Goal: Find specific page/section: Find specific page/section

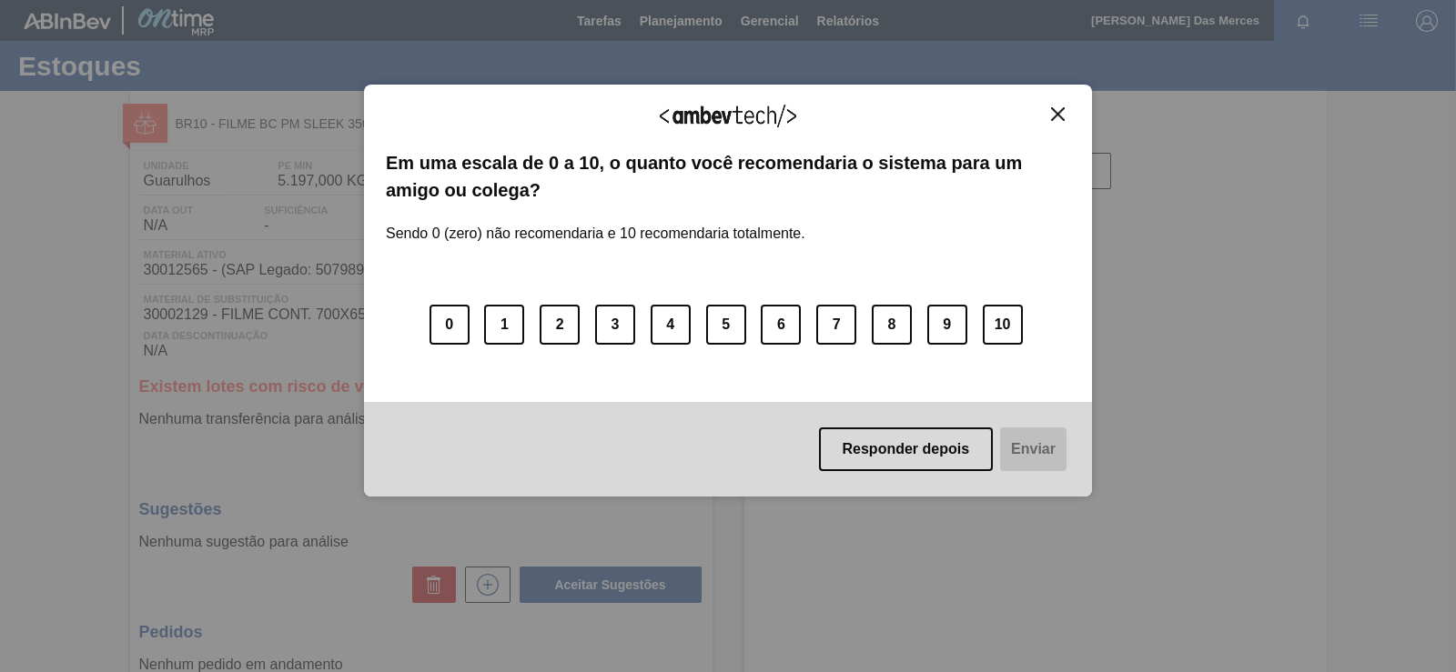
click at [1056, 116] on img "Close" at bounding box center [1058, 114] width 14 height 14
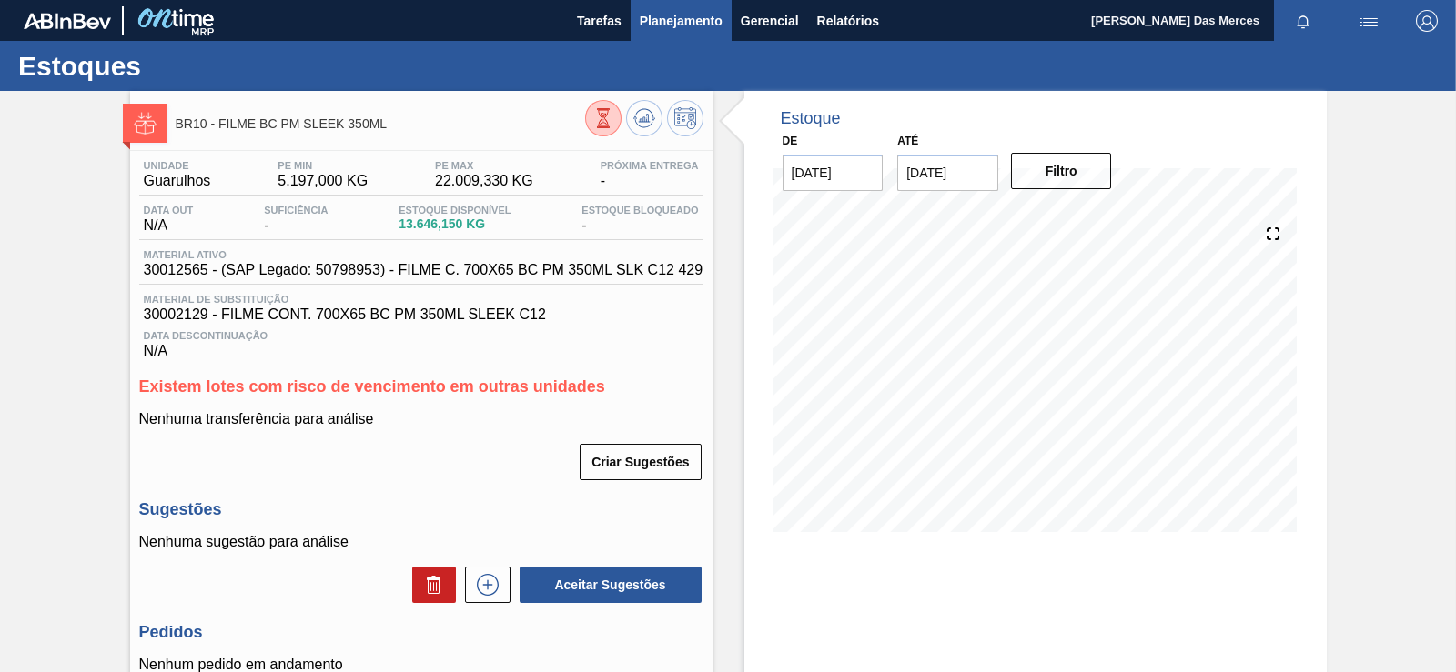
click at [671, 24] on span "Planejamento" at bounding box center [681, 21] width 83 height 22
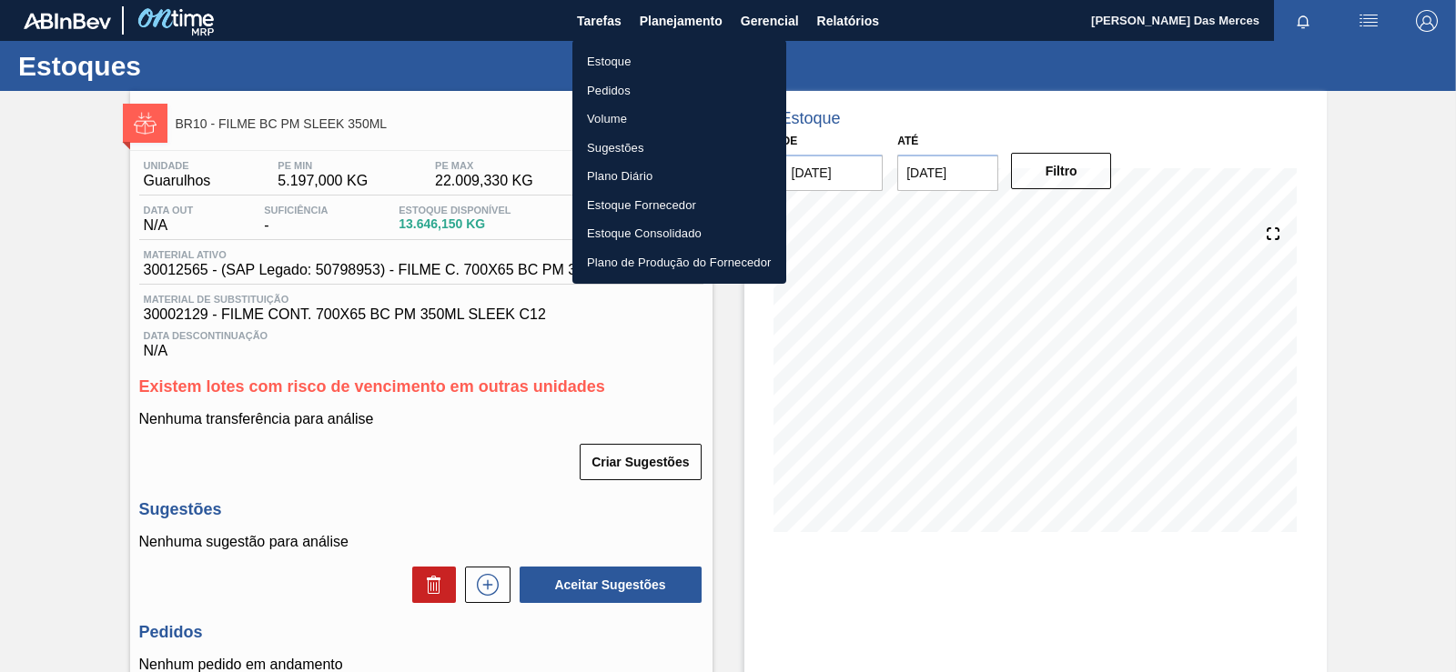
click at [620, 59] on li "Estoque" at bounding box center [679, 61] width 214 height 29
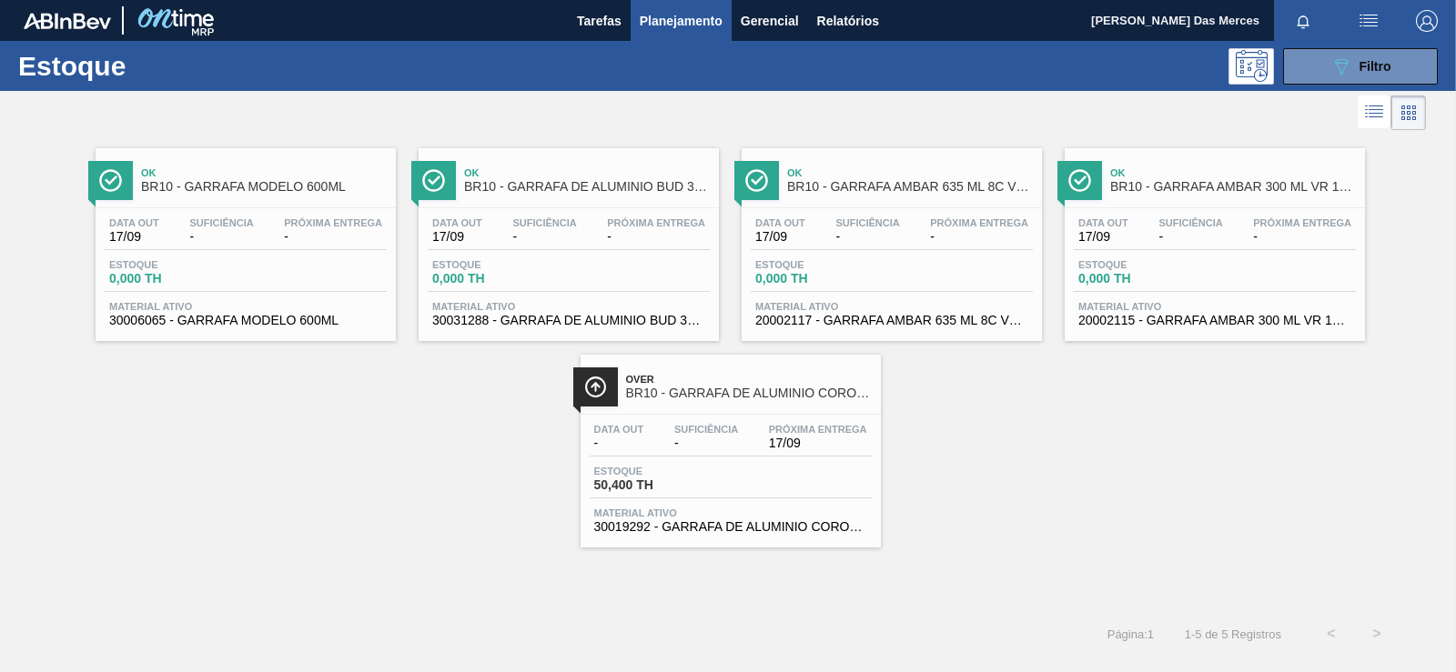
click at [809, 481] on div "Estoque 50,400 TH" at bounding box center [731, 482] width 282 height 33
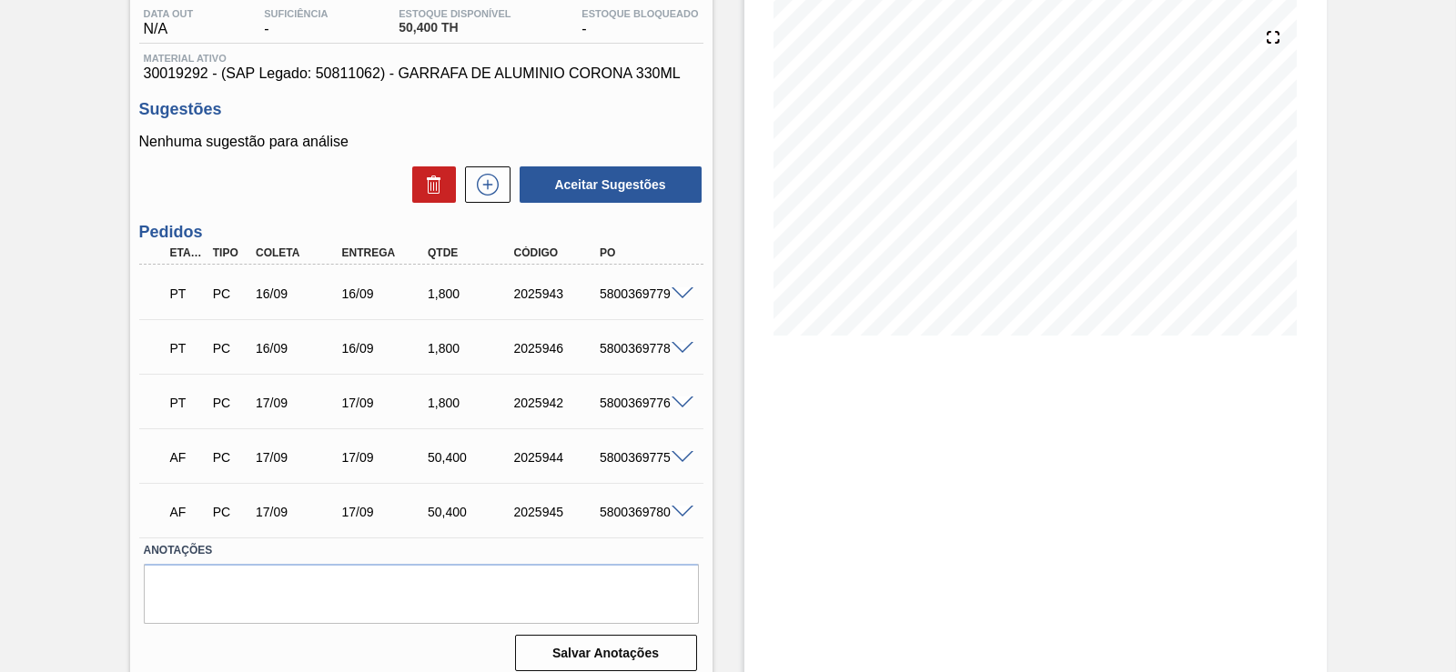
drag, startPoint x: 673, startPoint y: 260, endPoint x: 673, endPoint y: 324, distance: 63.7
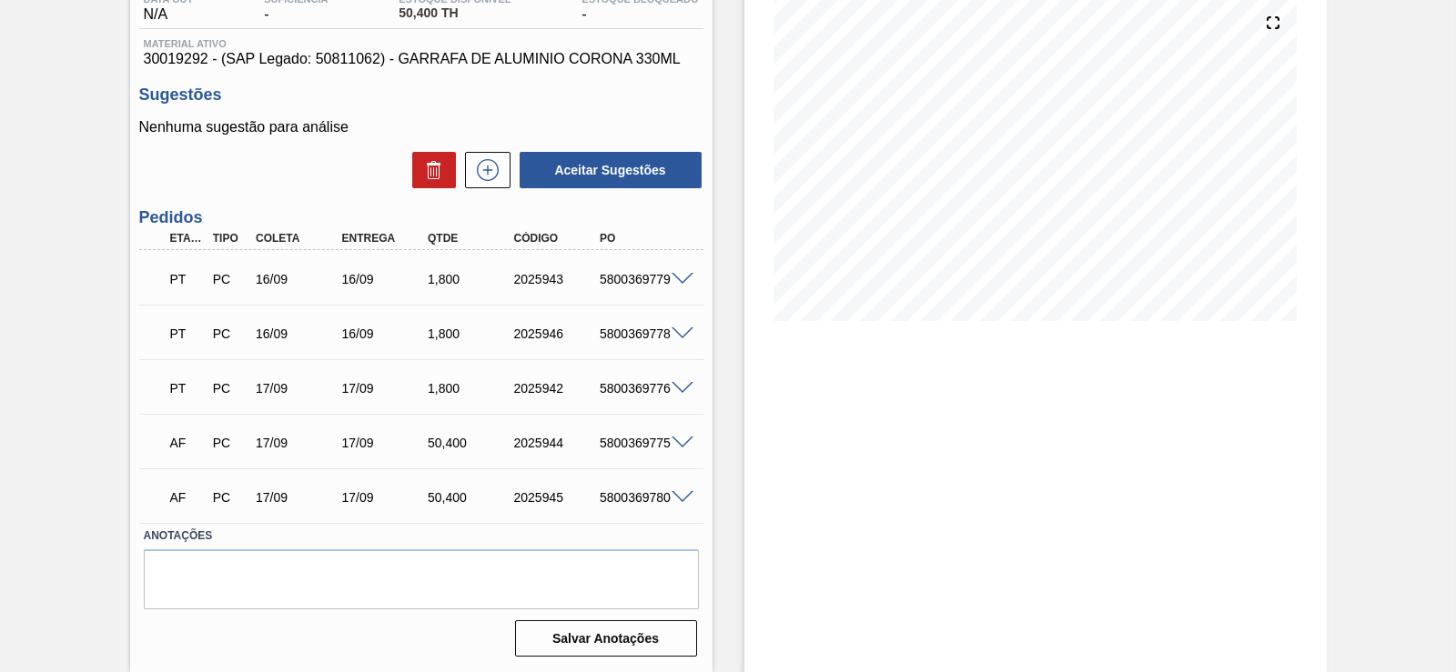
scroll to position [156, 0]
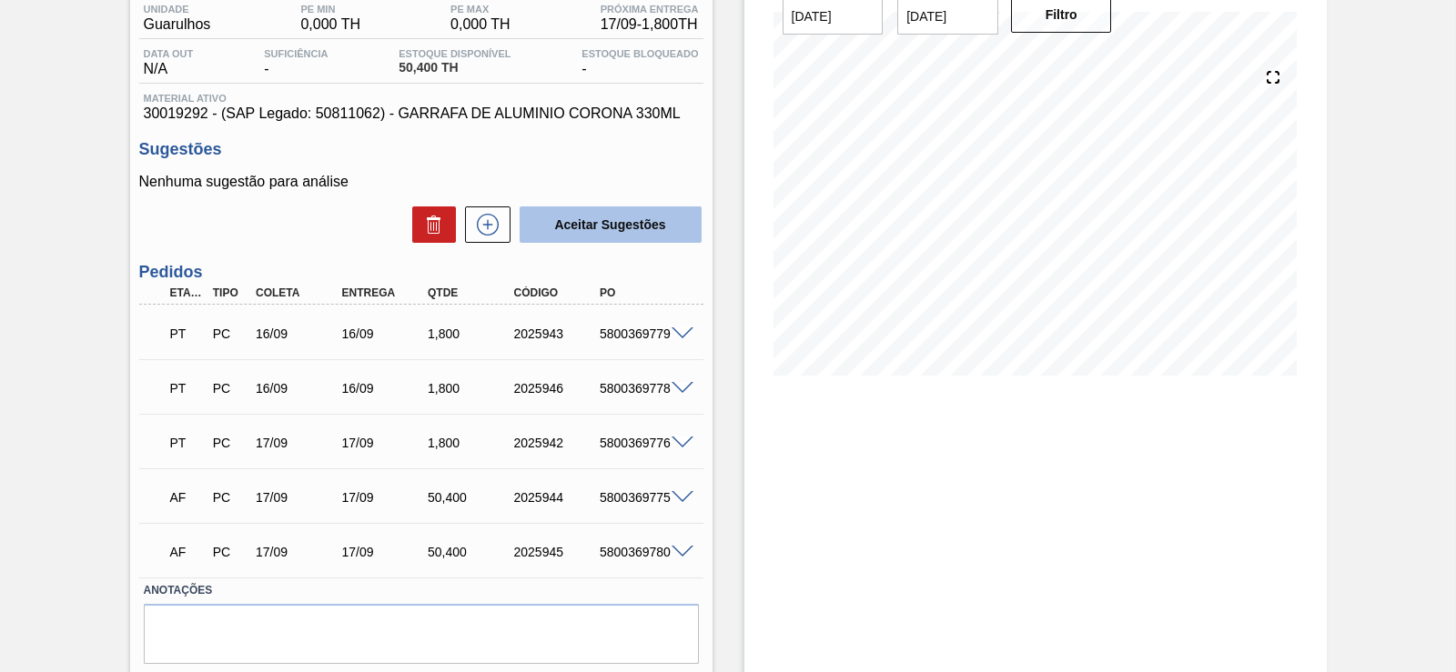
drag, startPoint x: 646, startPoint y: 497, endPoint x: 636, endPoint y: 368, distance: 128.7
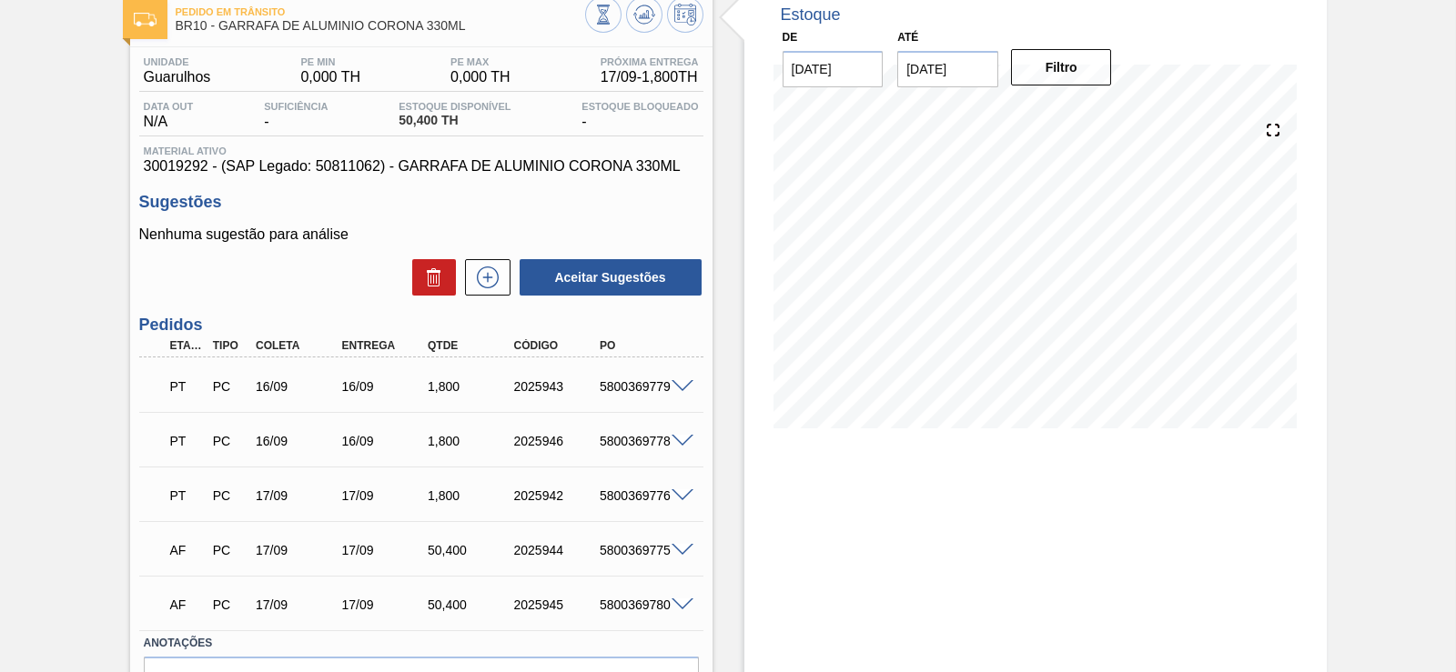
scroll to position [211, 0]
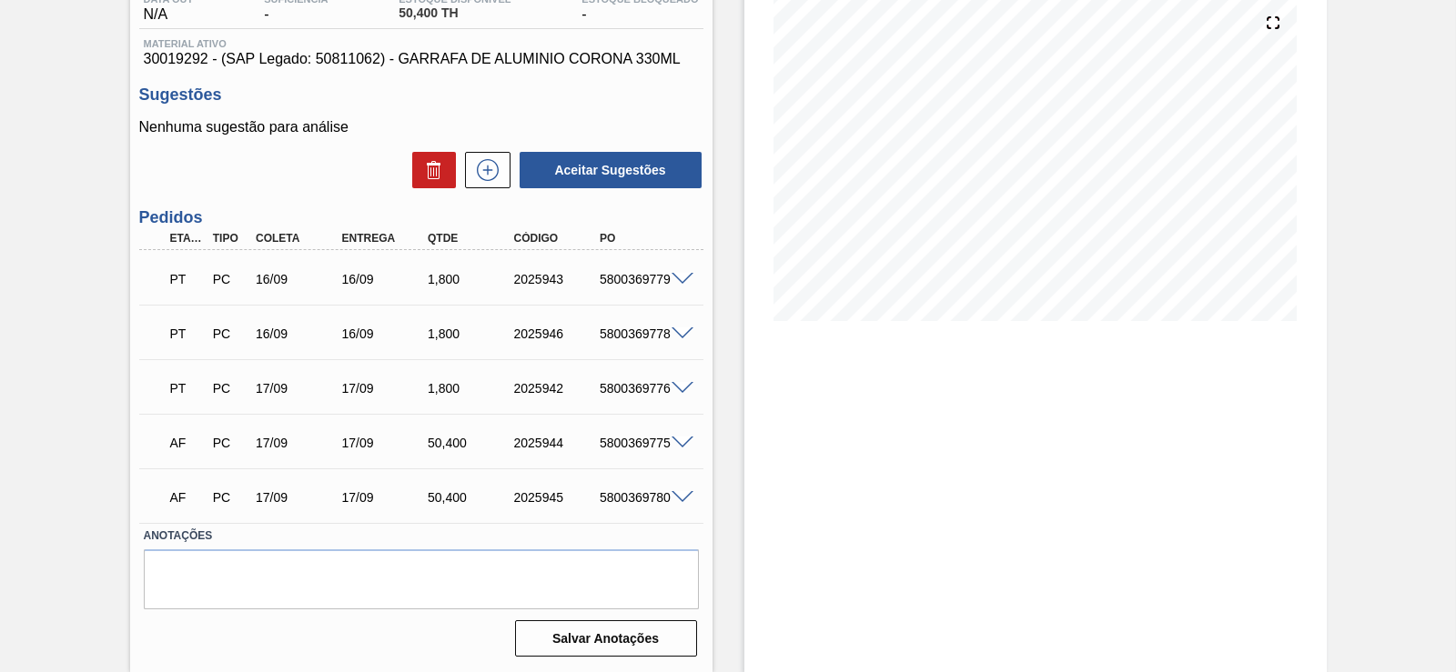
drag, startPoint x: 617, startPoint y: 269, endPoint x: 600, endPoint y: 348, distance: 80.8
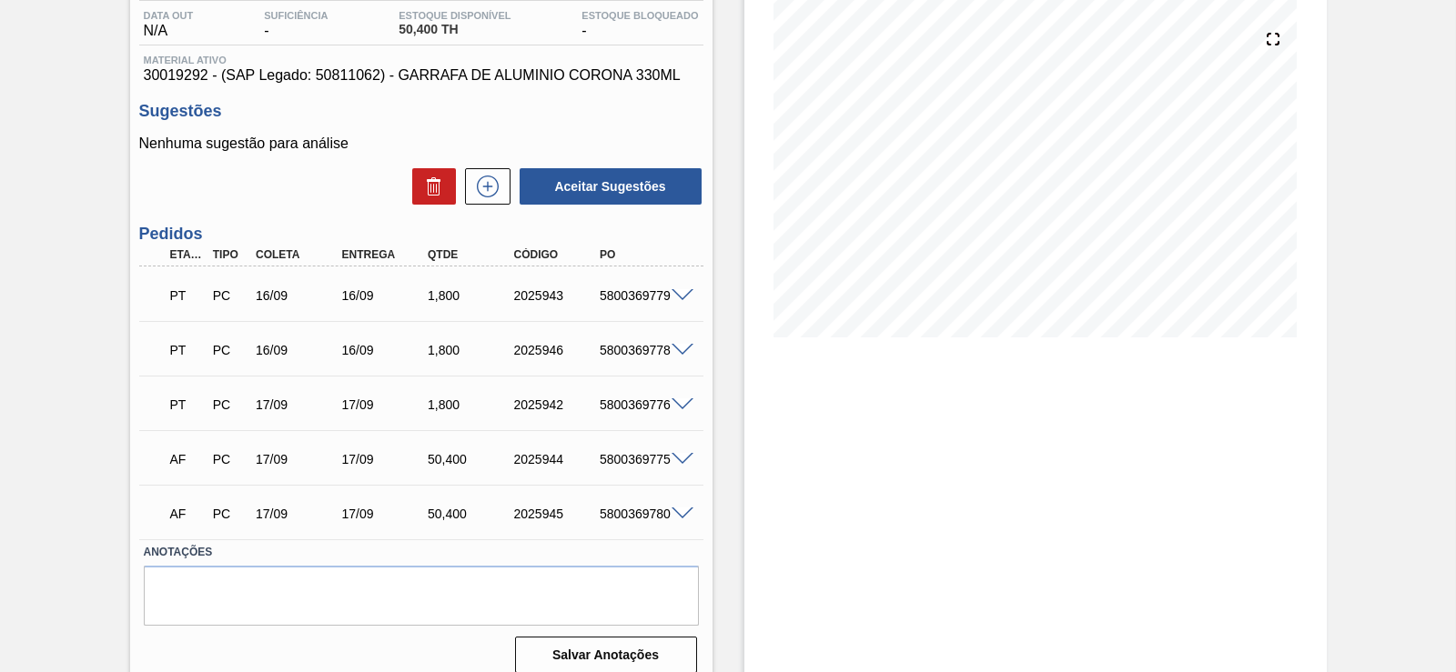
drag, startPoint x: 435, startPoint y: 518, endPoint x: 437, endPoint y: 475, distance: 42.8
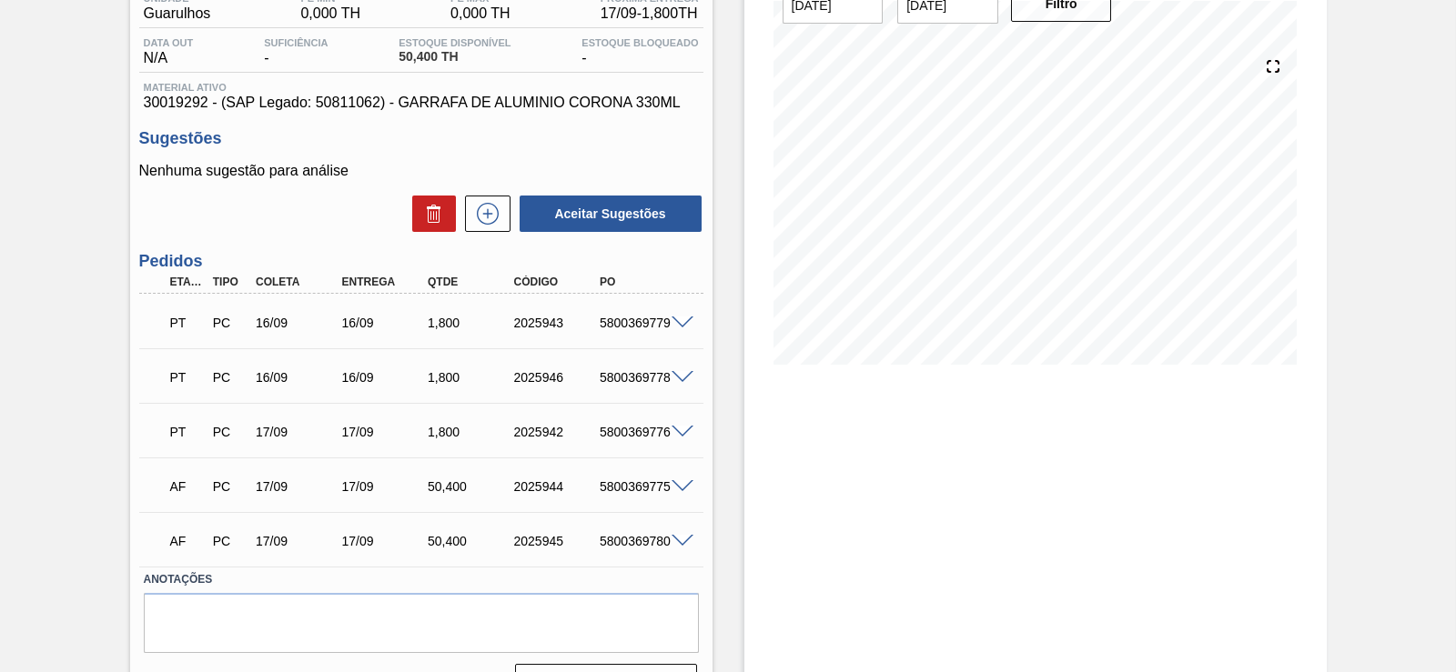
click at [549, 313] on div "PT PC 16/09 16/09 1,[PHONE_NUMBER] 5800369779" at bounding box center [416, 321] width 516 height 36
click at [683, 323] on span at bounding box center [682, 324] width 22 height 14
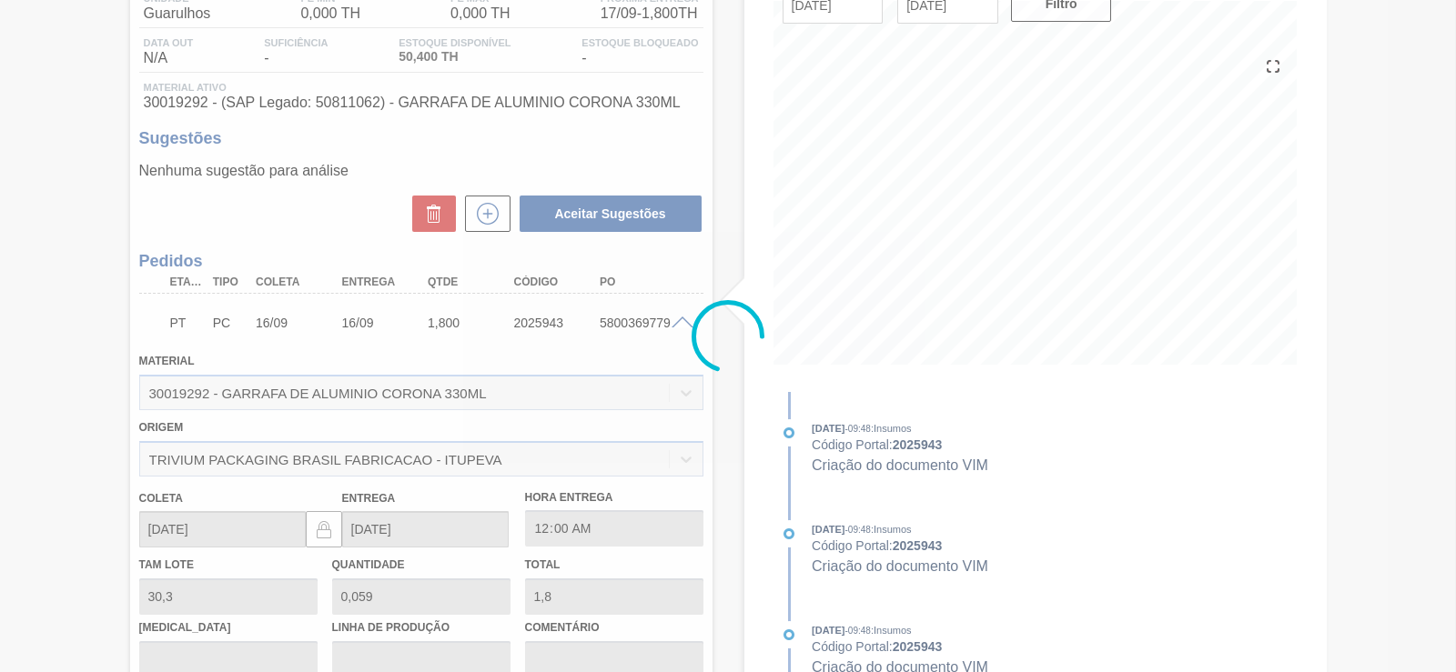
click at [683, 323] on div at bounding box center [728, 336] width 1456 height 672
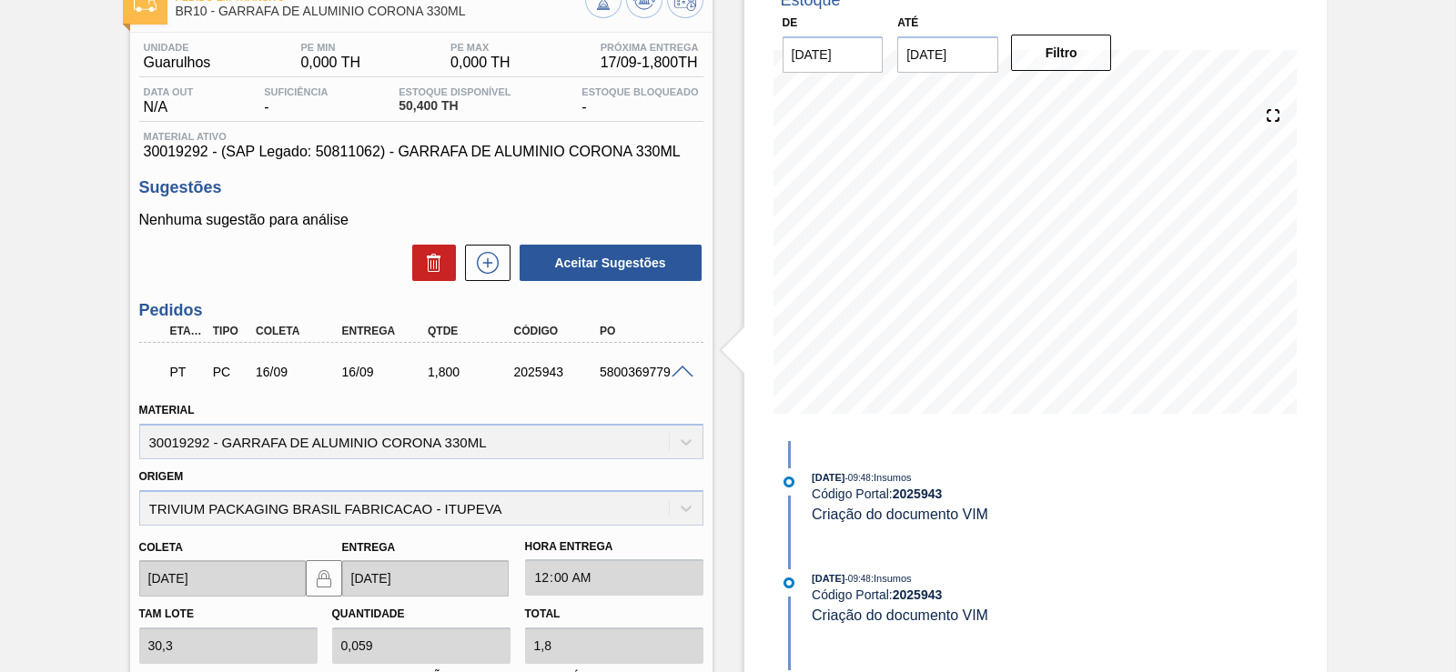
scroll to position [0, 0]
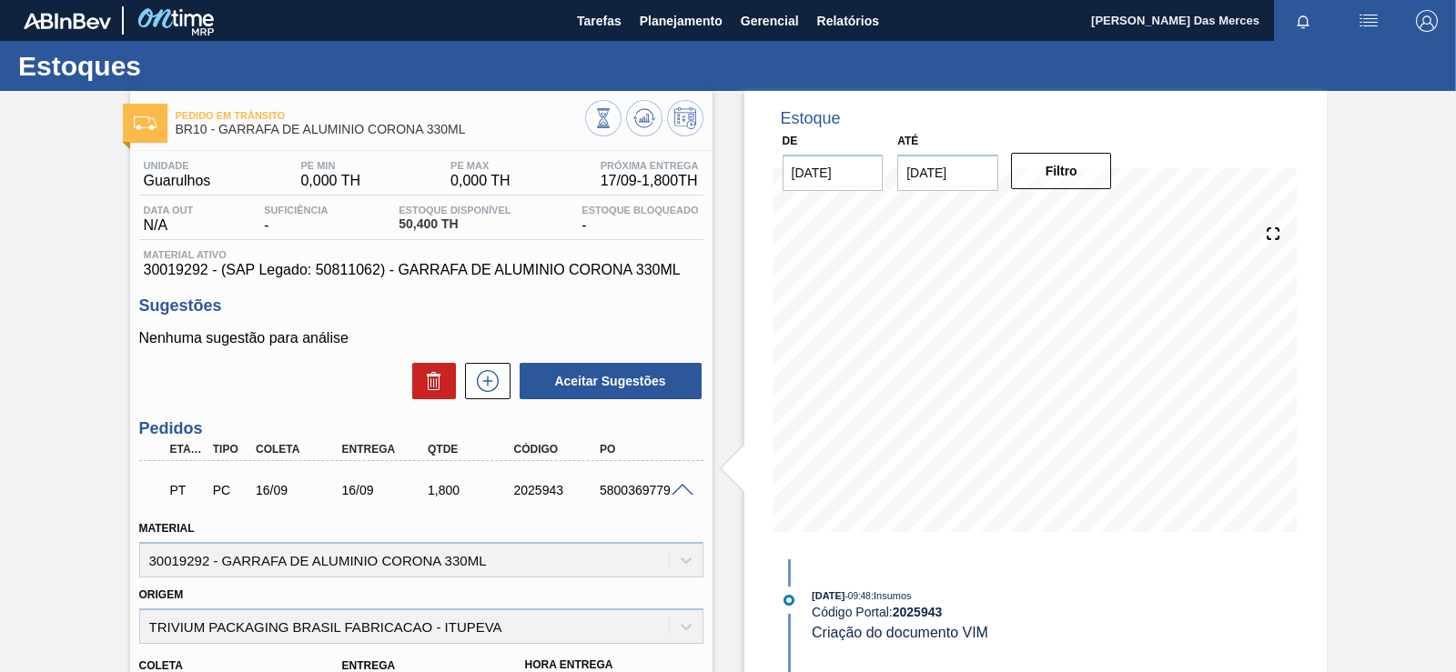
drag, startPoint x: 421, startPoint y: 503, endPoint x: 407, endPoint y: 301, distance: 202.5
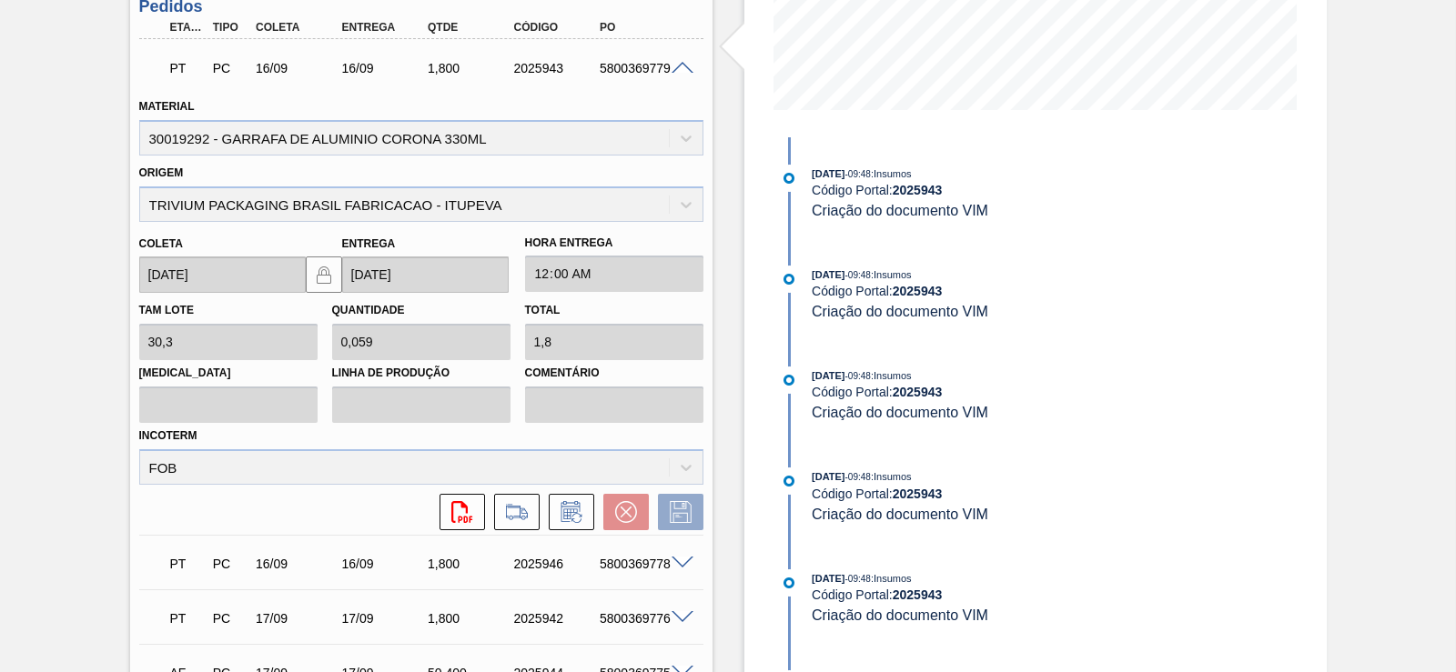
drag, startPoint x: 407, startPoint y: 301, endPoint x: 391, endPoint y: 436, distance: 135.5
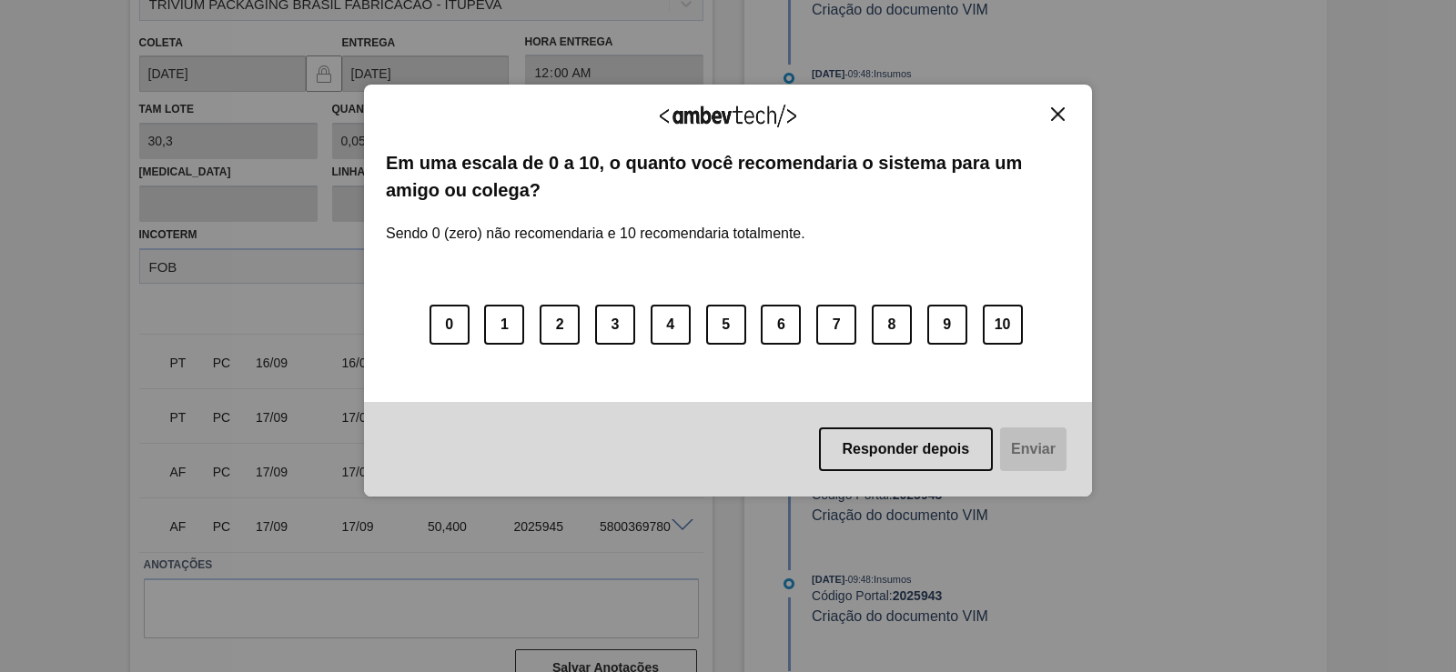
click at [1061, 116] on img "Close" at bounding box center [1058, 114] width 14 height 14
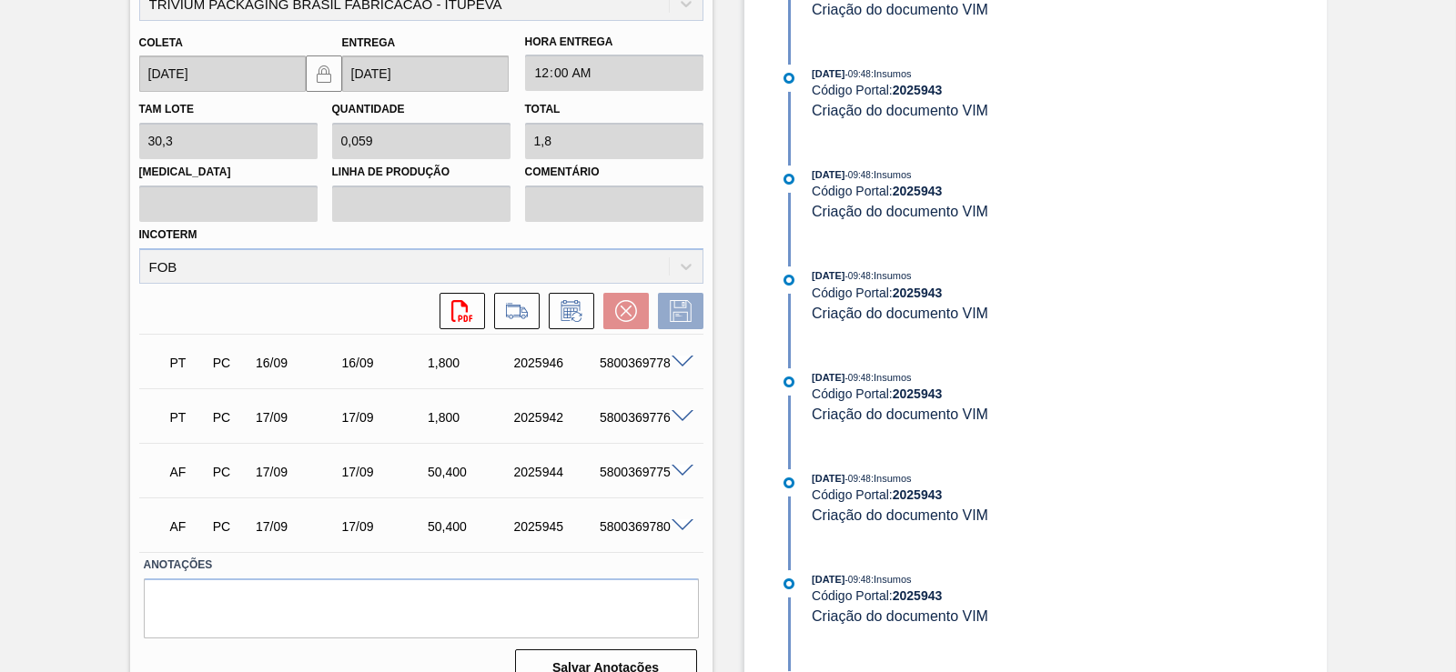
scroll to position [536, 0]
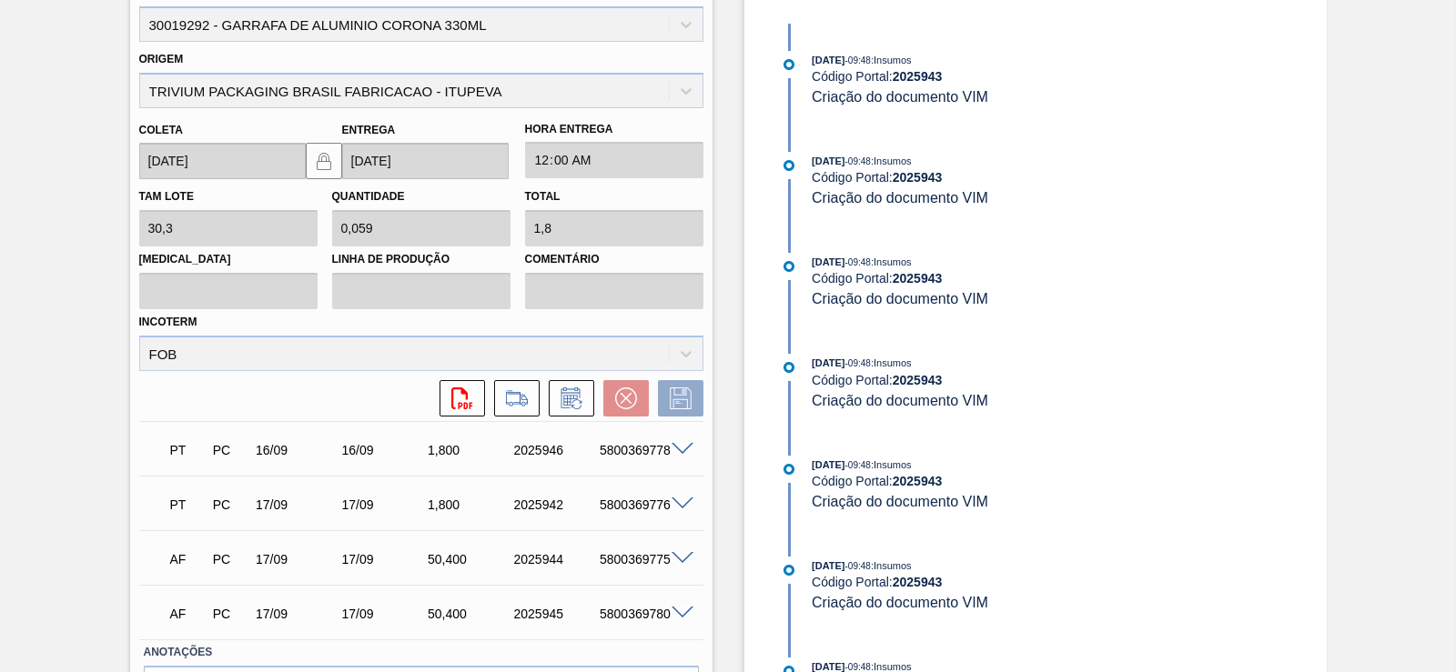
drag, startPoint x: 812, startPoint y: 489, endPoint x: 725, endPoint y: 226, distance: 277.1
